Goal: Transaction & Acquisition: Purchase product/service

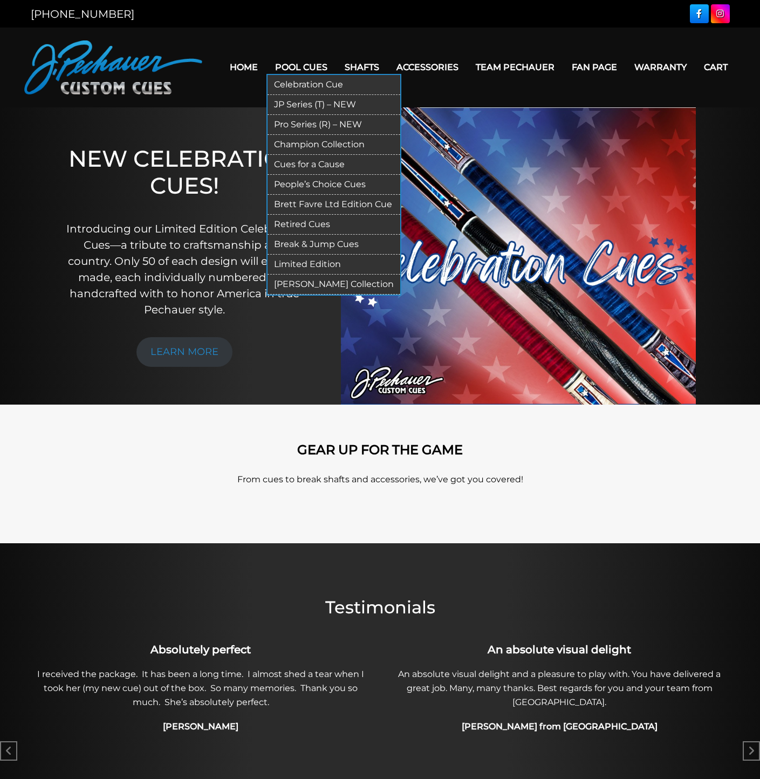
click at [296, 106] on link "JP Series (T) – NEW" at bounding box center [334, 105] width 133 height 20
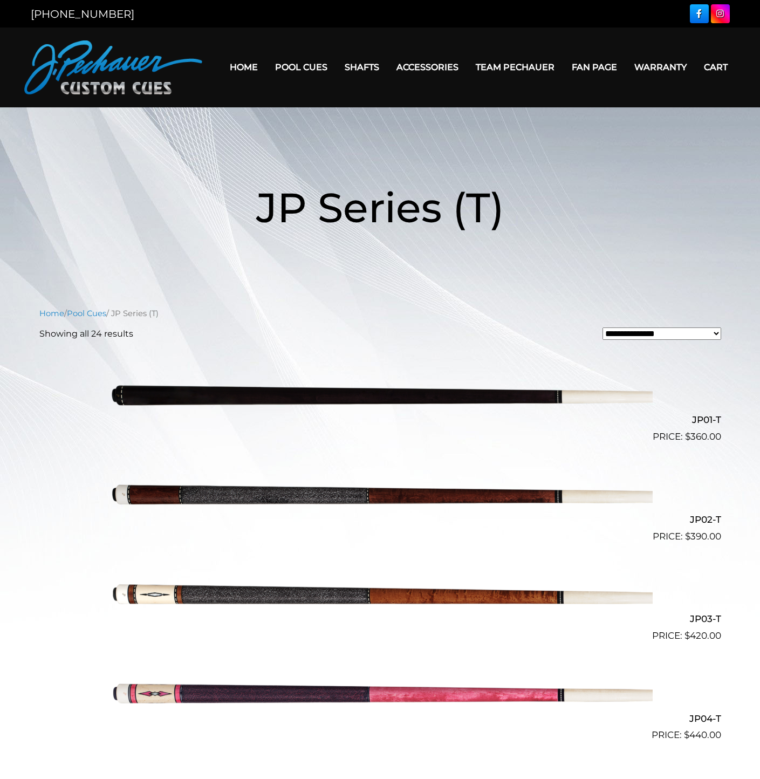
click at [337, 494] on img at bounding box center [380, 493] width 545 height 91
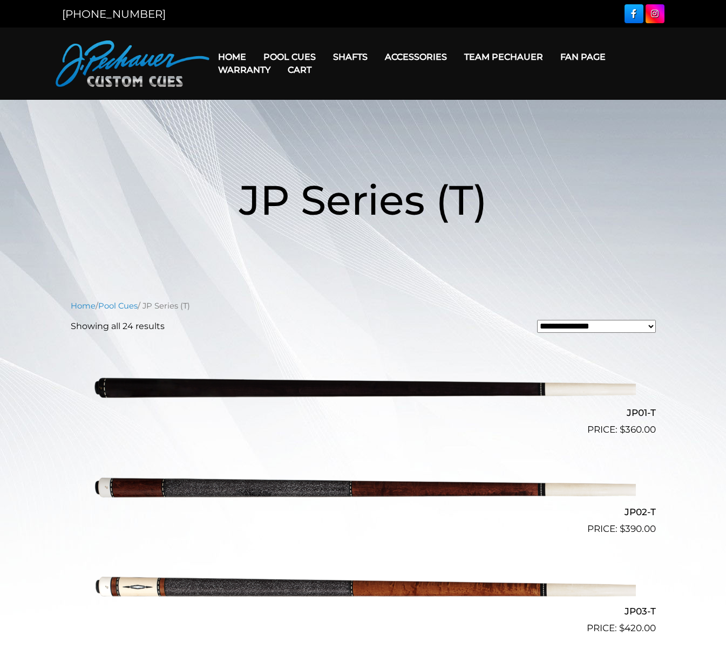
click at [212, 481] on img at bounding box center [363, 486] width 545 height 91
